Goal: Task Accomplishment & Management: Complete application form

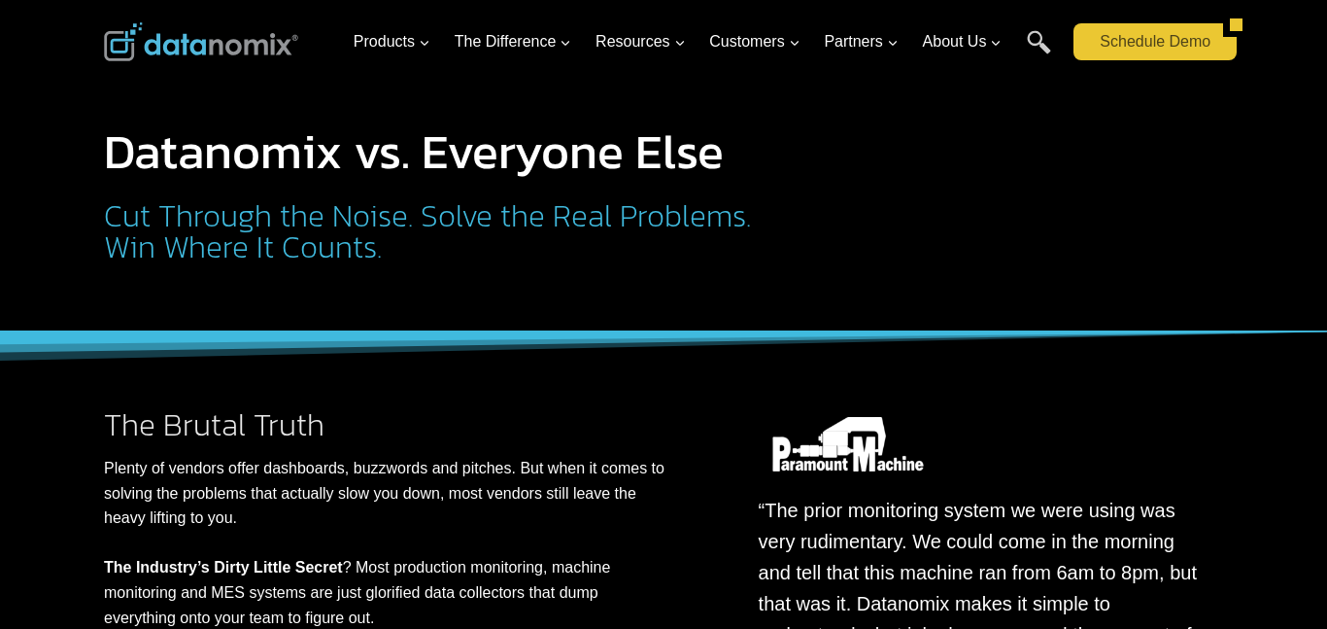
click at [1107, 31] on link "Schedule Demo" at bounding box center [1149, 41] width 150 height 37
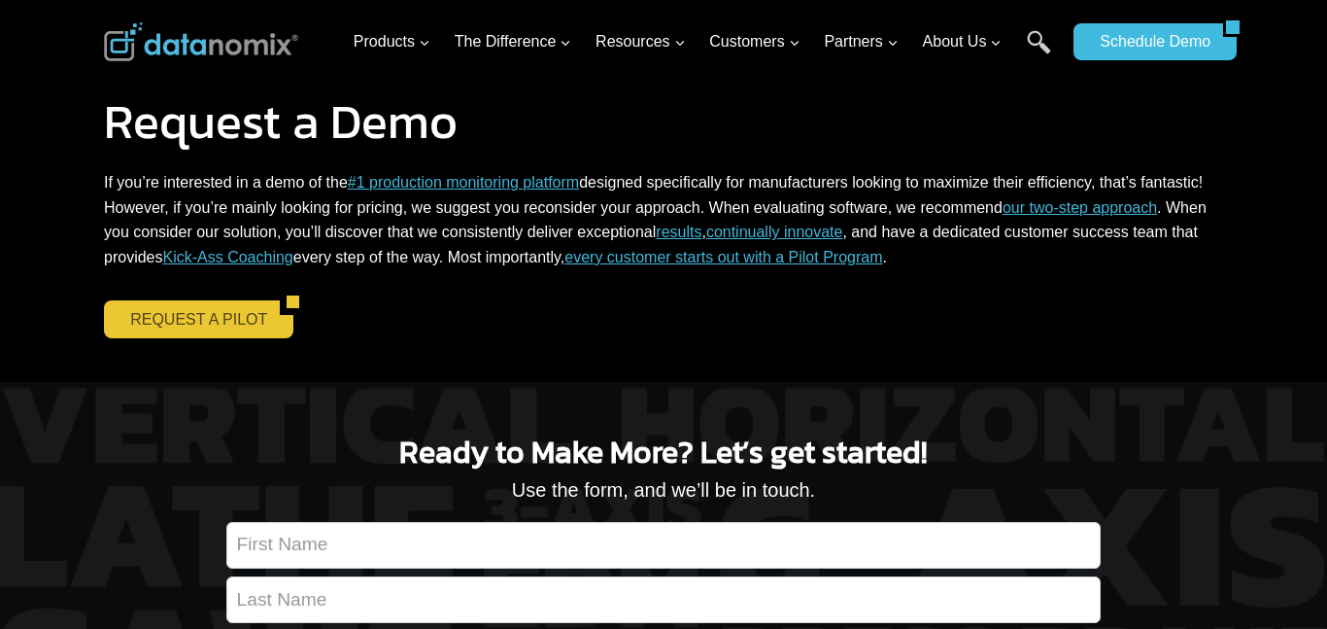
click at [214, 314] on link "REQUEST A PILOT" at bounding box center [192, 318] width 176 height 37
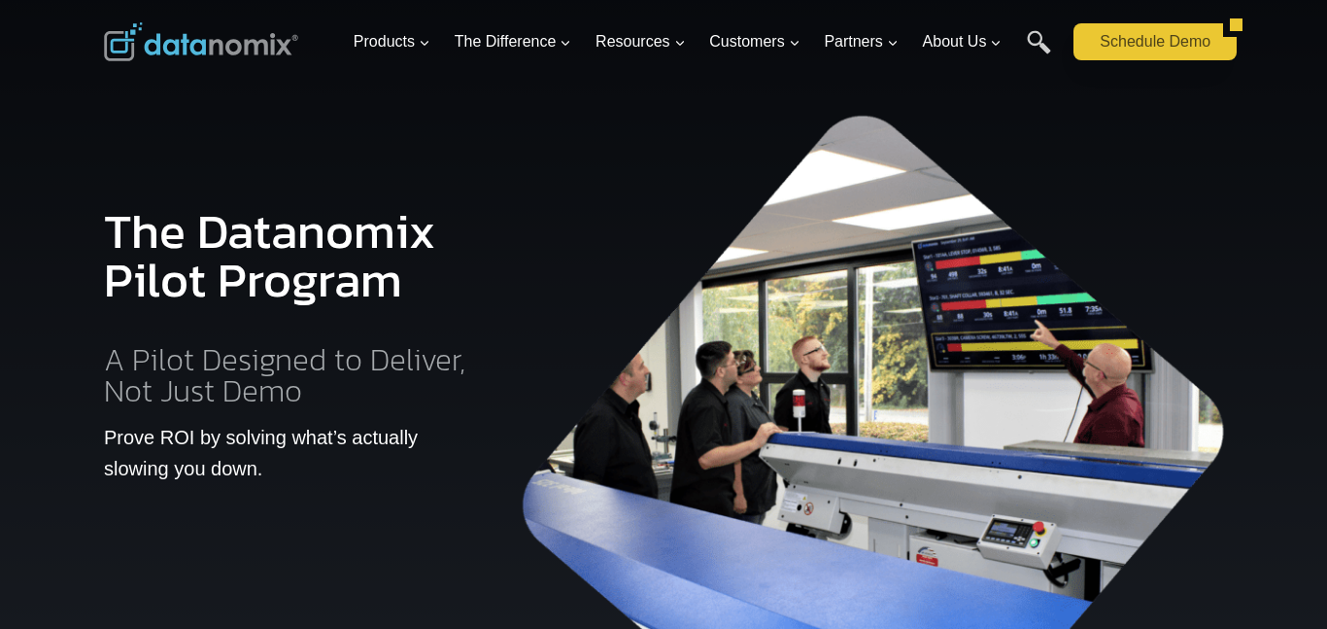
click at [1195, 50] on link "Schedule Demo" at bounding box center [1149, 41] width 150 height 37
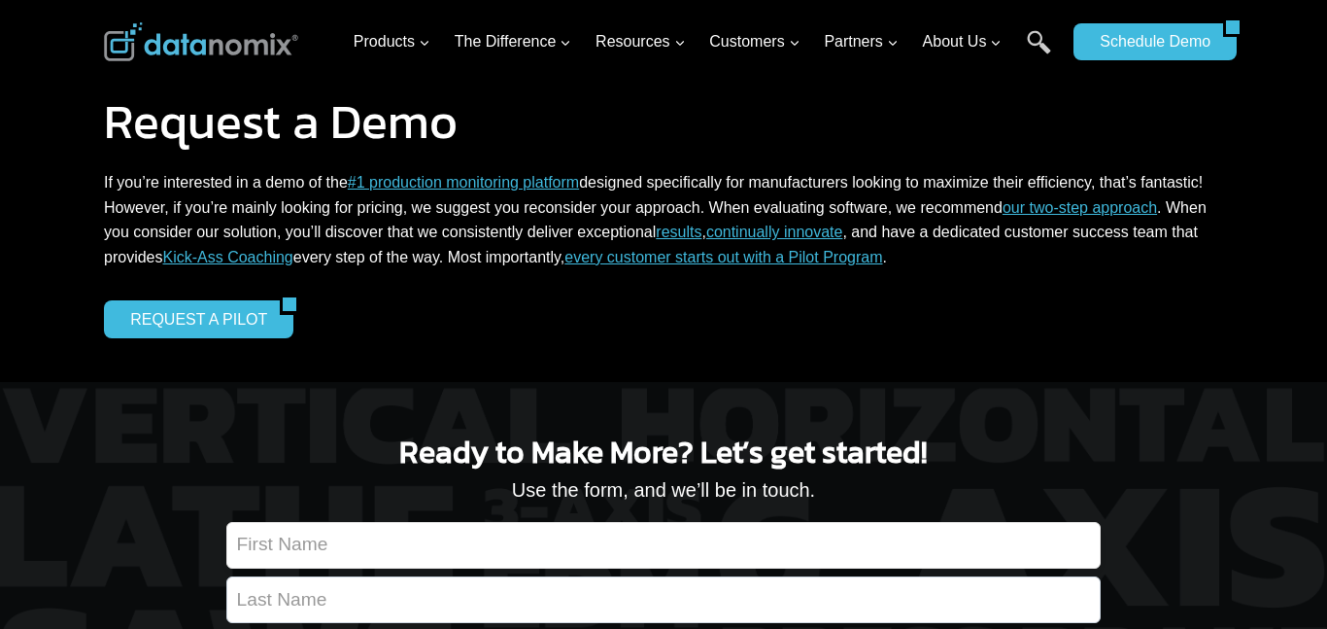
click at [784, 546] on input "Contact form" at bounding box center [663, 545] width 874 height 47
type input "rockcreek"
type input "middle school"
type input "KS"
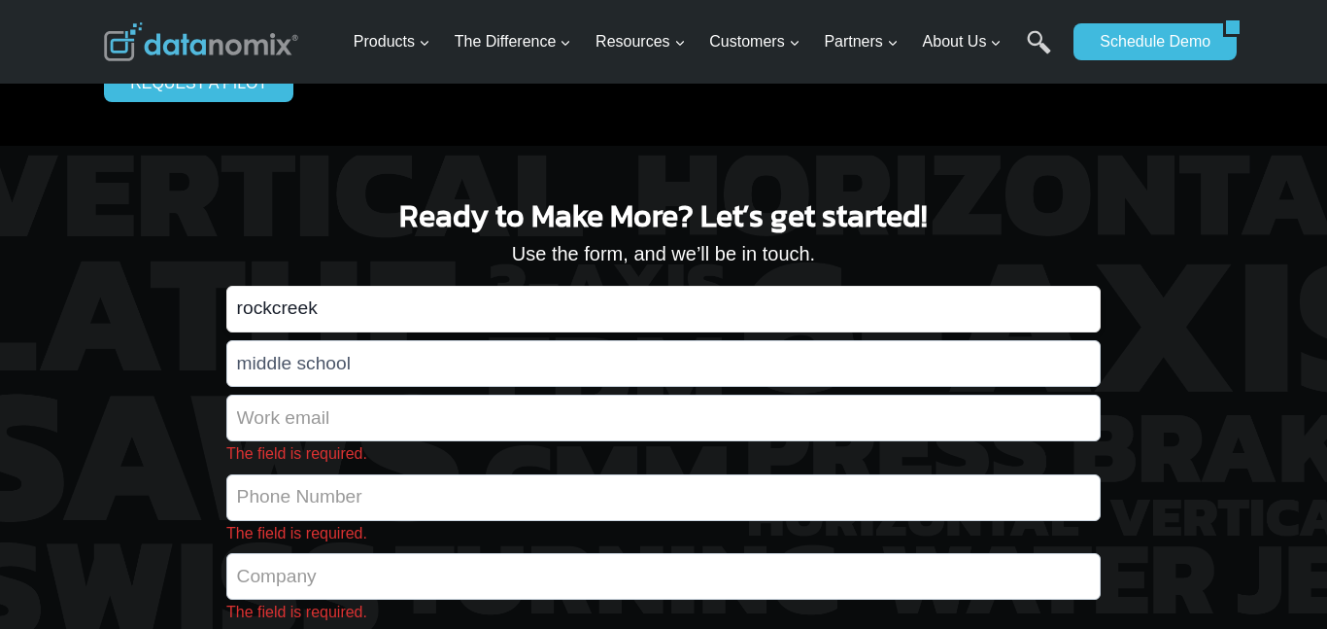
scroll to position [268, 0]
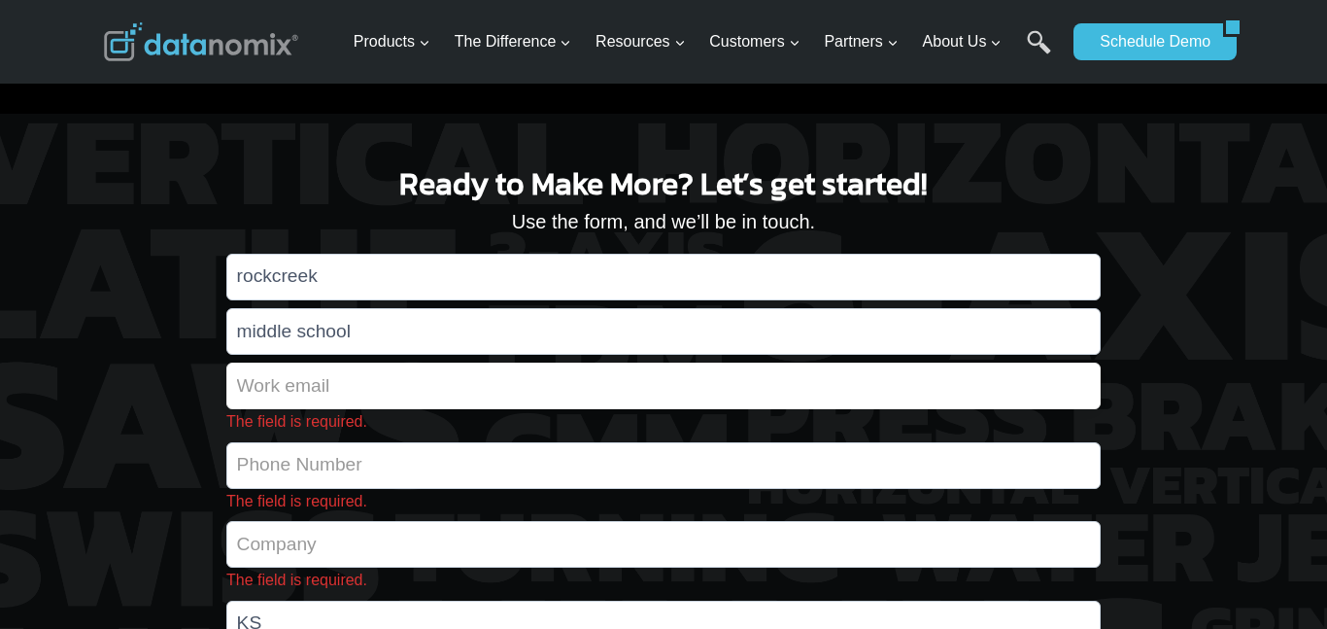
click at [565, 387] on input "The field is required." at bounding box center [663, 385] width 874 height 47
click at [564, 389] on input "The field is required." at bounding box center [663, 385] width 874 height 47
type input "chgfhbgbitrjfbgoiof"
click at [487, 467] on input "The field is required." at bounding box center [663, 465] width 874 height 47
type input "78497"
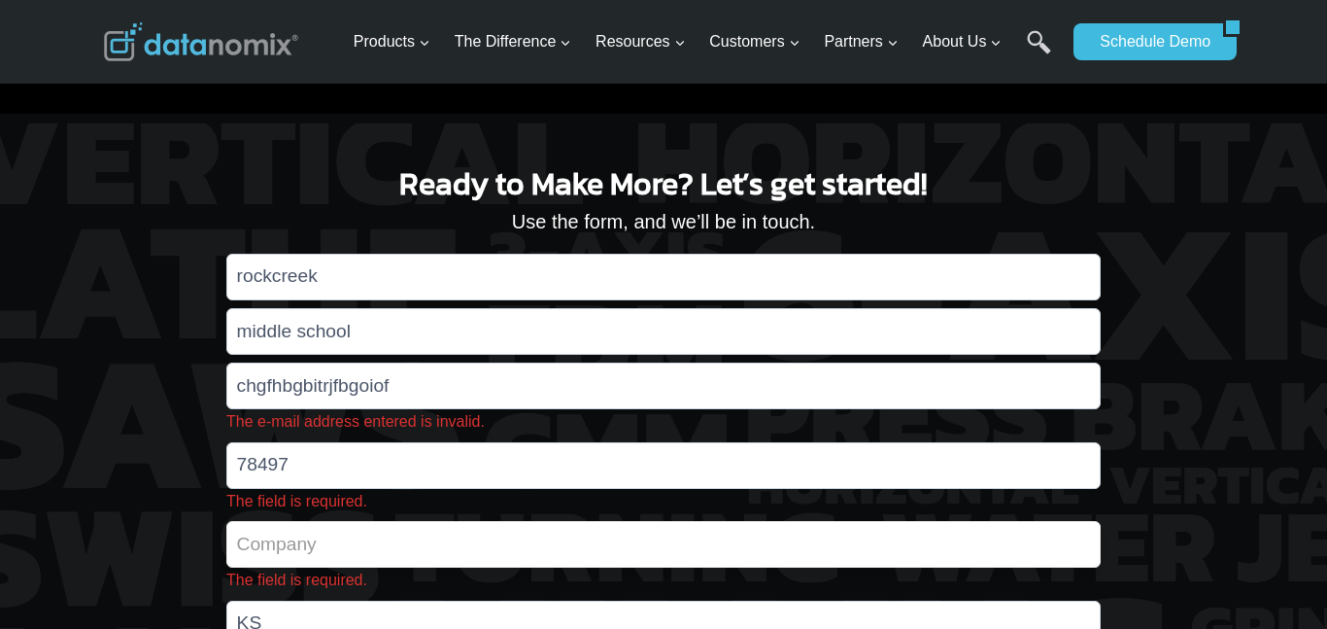
click at [381, 553] on span "The field is required." at bounding box center [663, 564] width 874 height 56
click at [381, 553] on input "The field is required." at bounding box center [663, 544] width 874 height 47
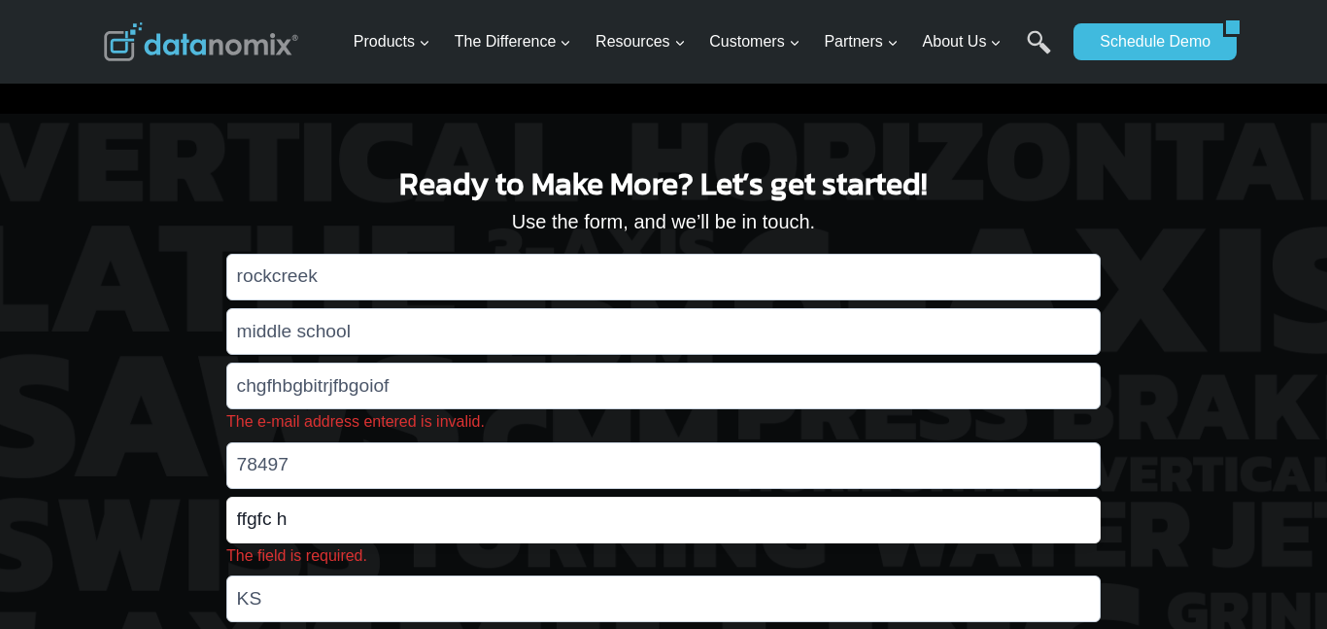
type input "ffgfc h"
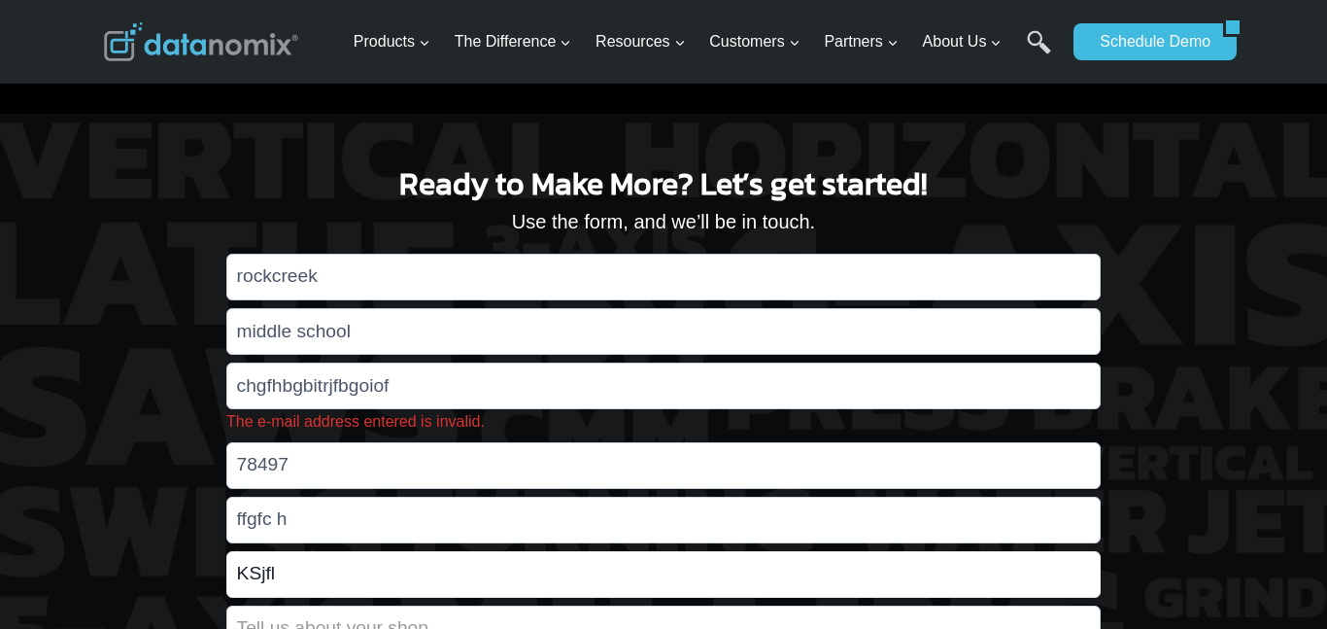
type input "KSjfl"
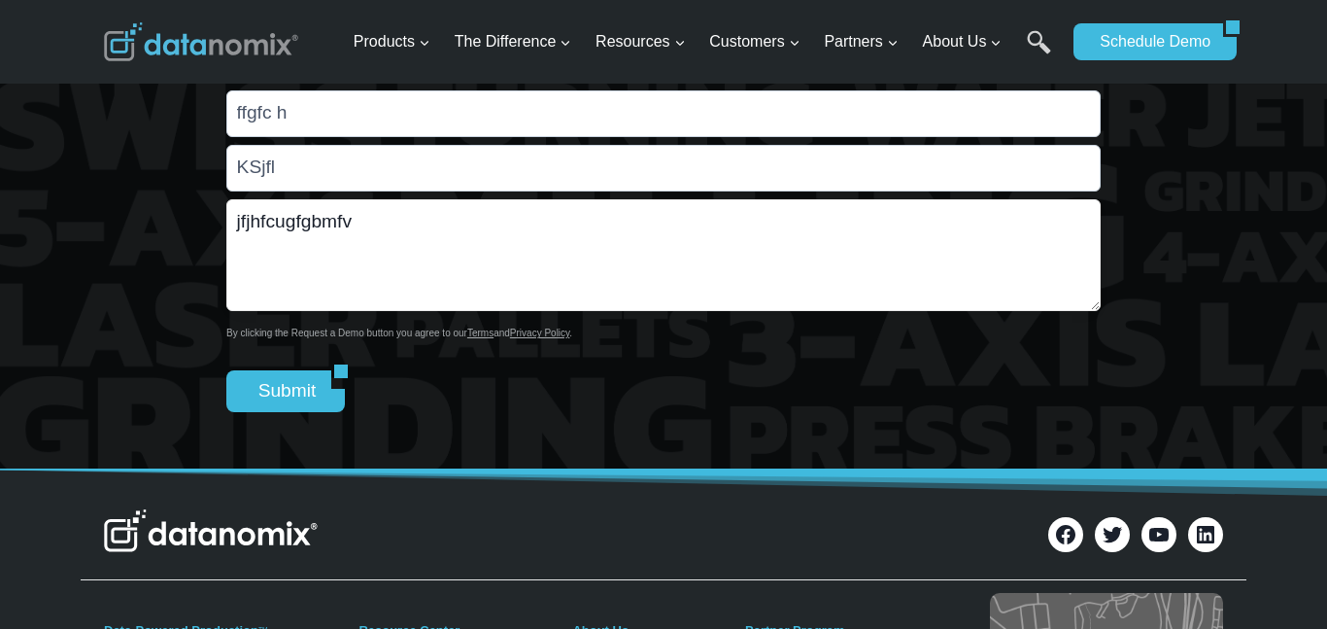
scroll to position [673, 0]
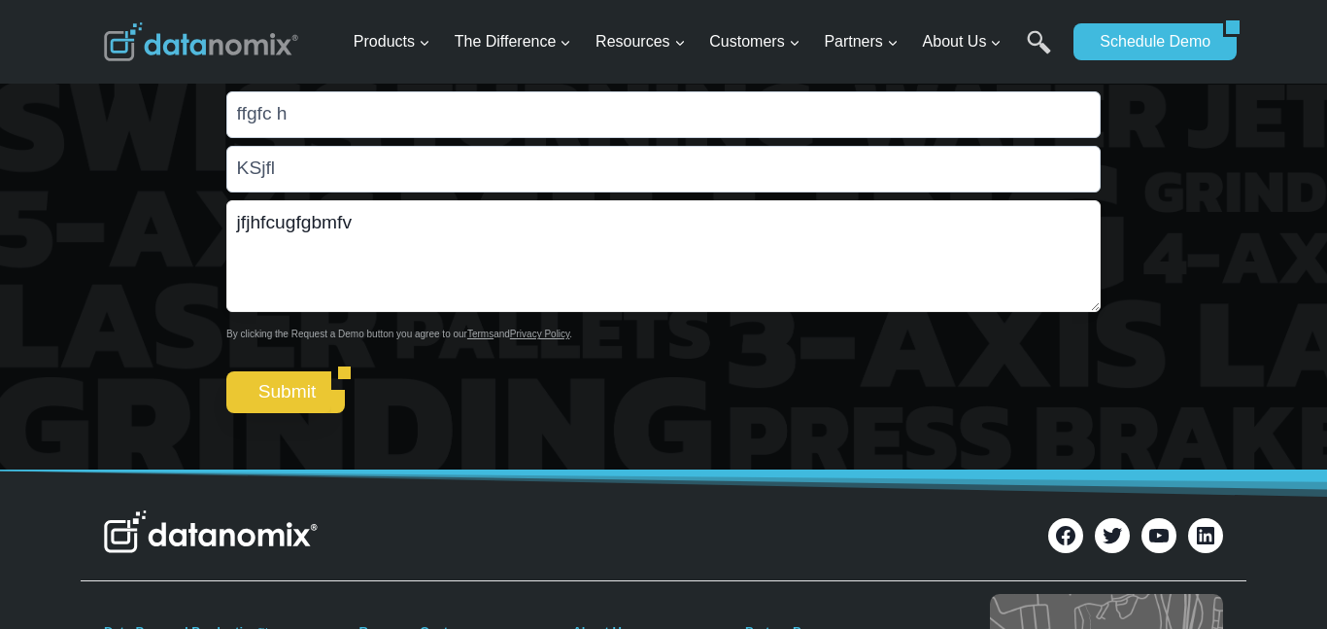
type textarea "jfjhfcugfgbmfv"
click at [273, 394] on input "Submit" at bounding box center [278, 391] width 105 height 41
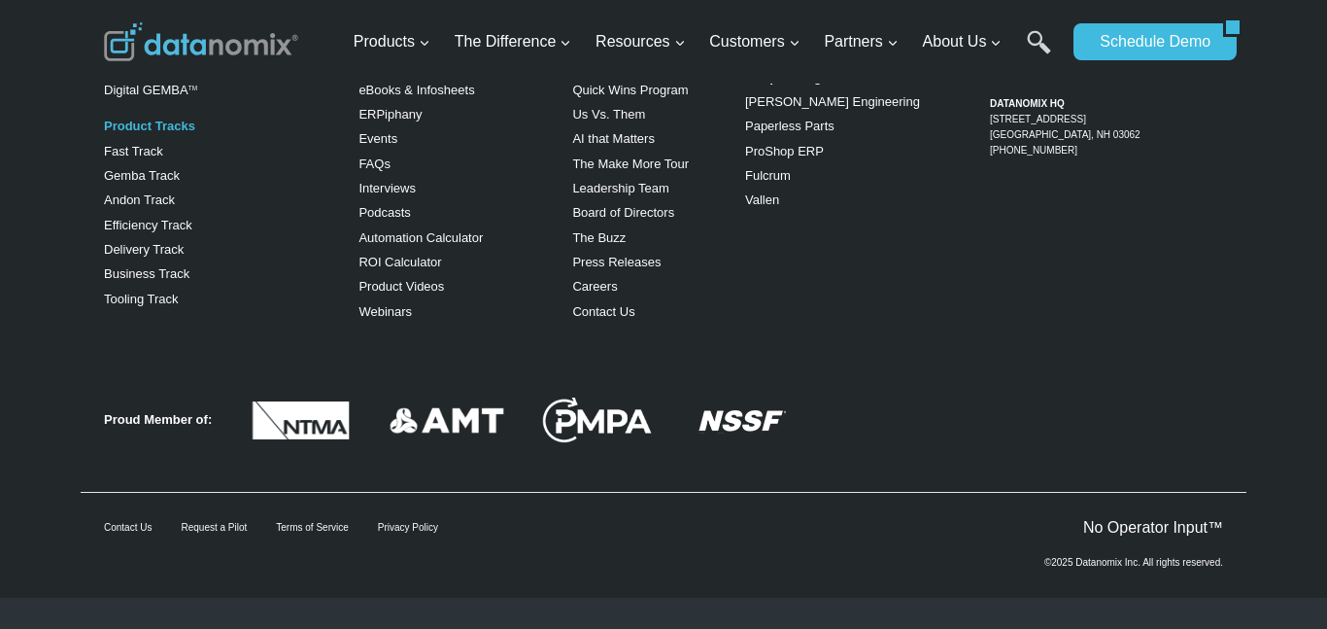
scroll to position [0, 0]
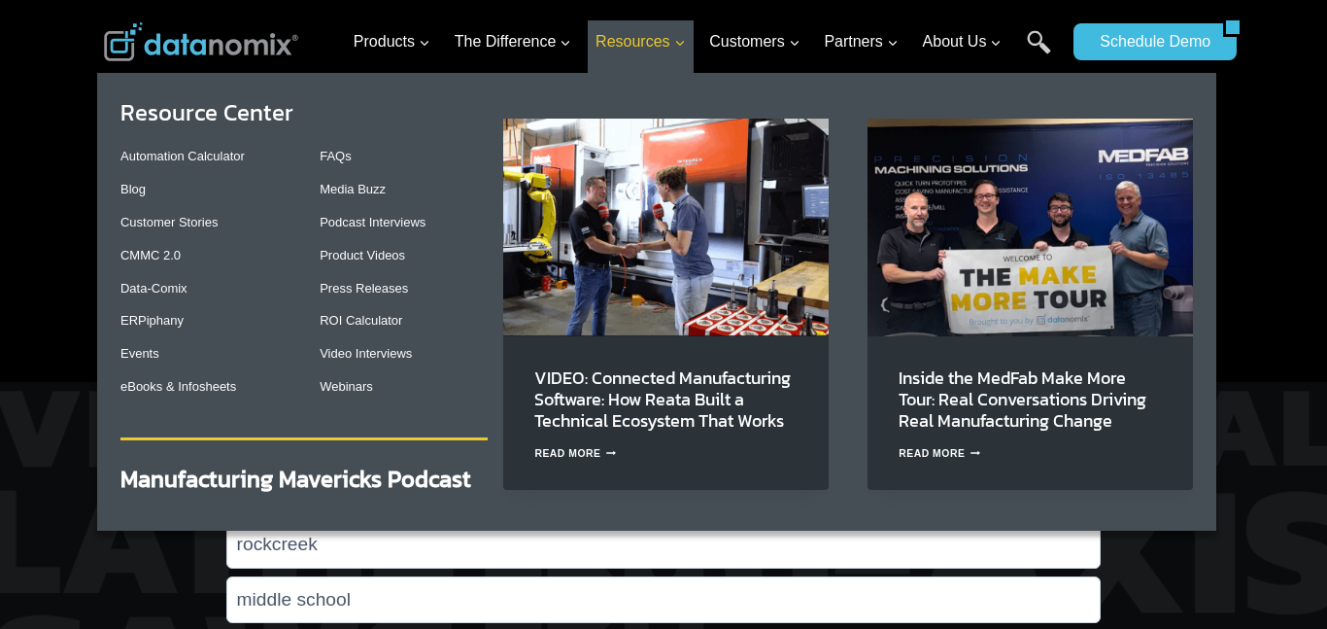
click at [650, 23] on link "Resources Expand" at bounding box center [641, 42] width 106 height 44
